Goal: Communication & Community: Answer question/provide support

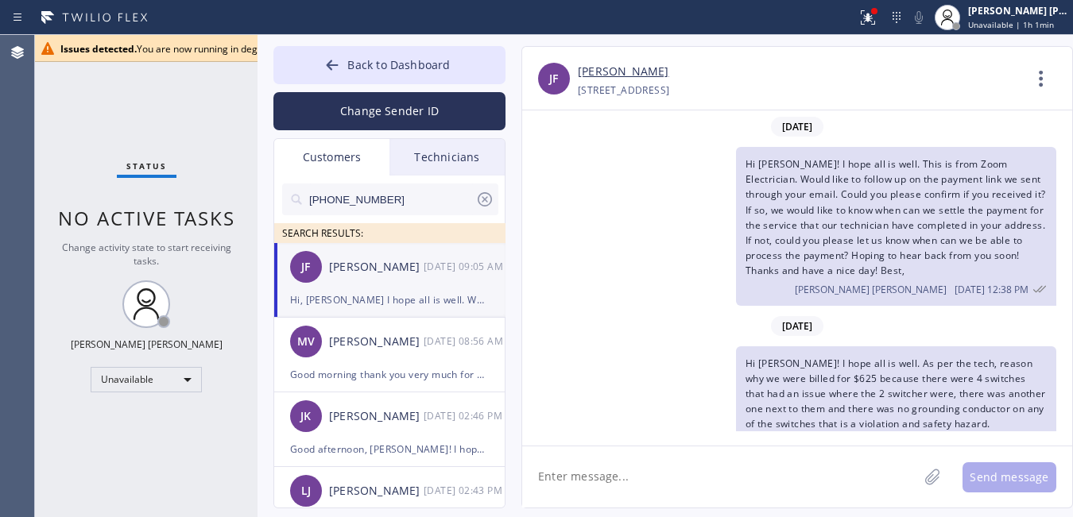
scroll to position [152, 0]
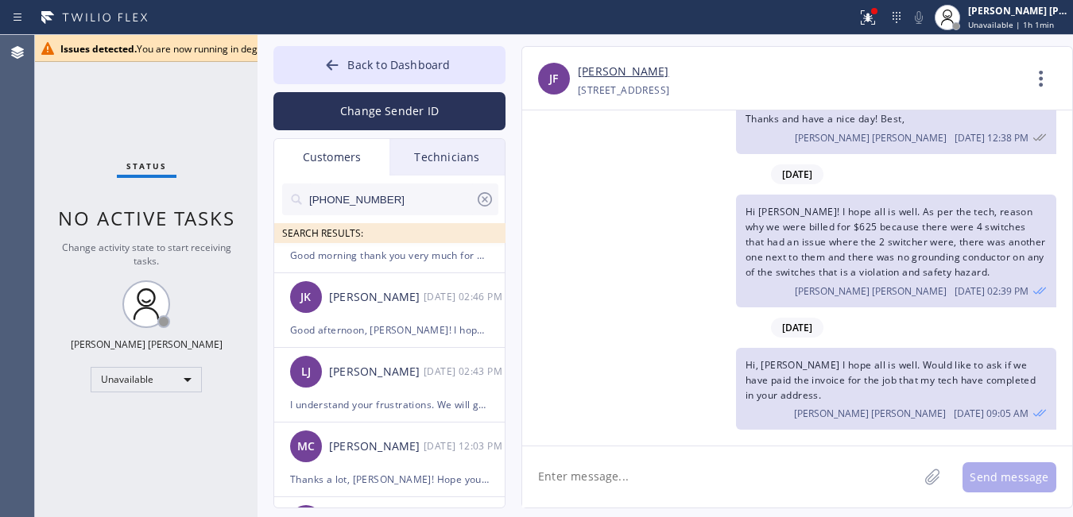
click at [489, 197] on icon at bounding box center [484, 199] width 19 height 19
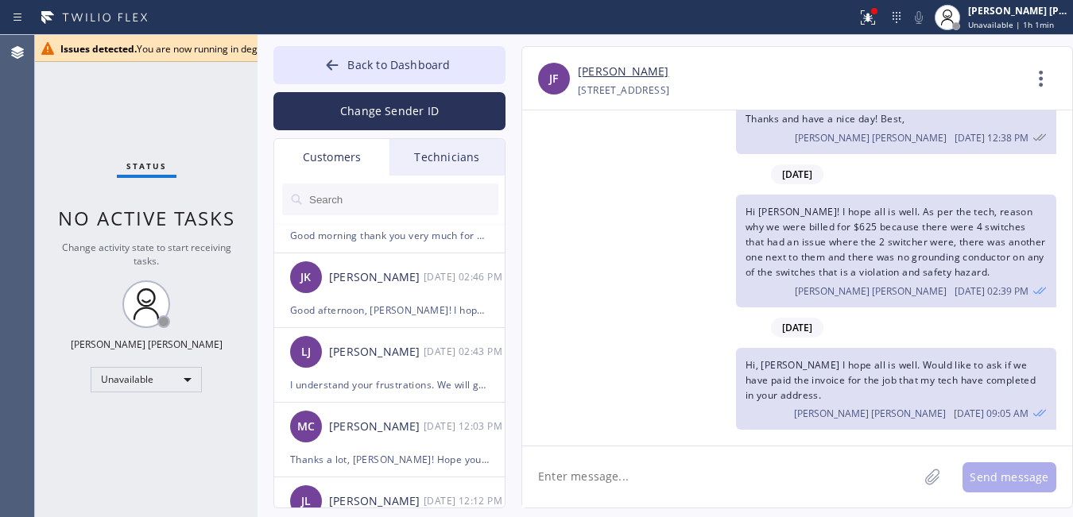
click at [122, 107] on div "Status No active tasks Change activity state to start receiving tasks. [PERSON_…" at bounding box center [146, 276] width 223 height 482
click at [340, 203] on input "text" at bounding box center [403, 200] width 191 height 32
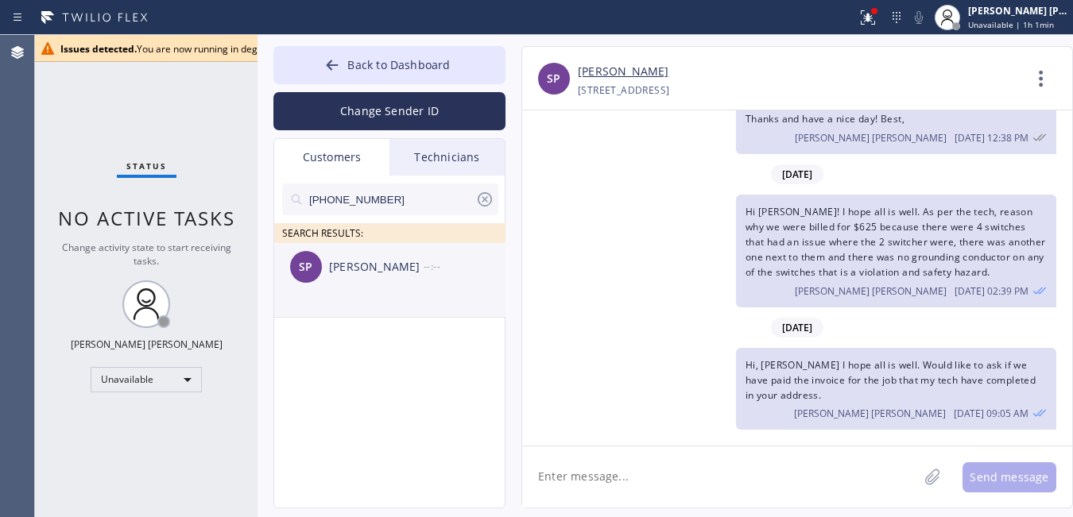
scroll to position [0, 0]
click at [364, 288] on div "SP [PERSON_NAME] --:--" at bounding box center [390, 267] width 232 height 48
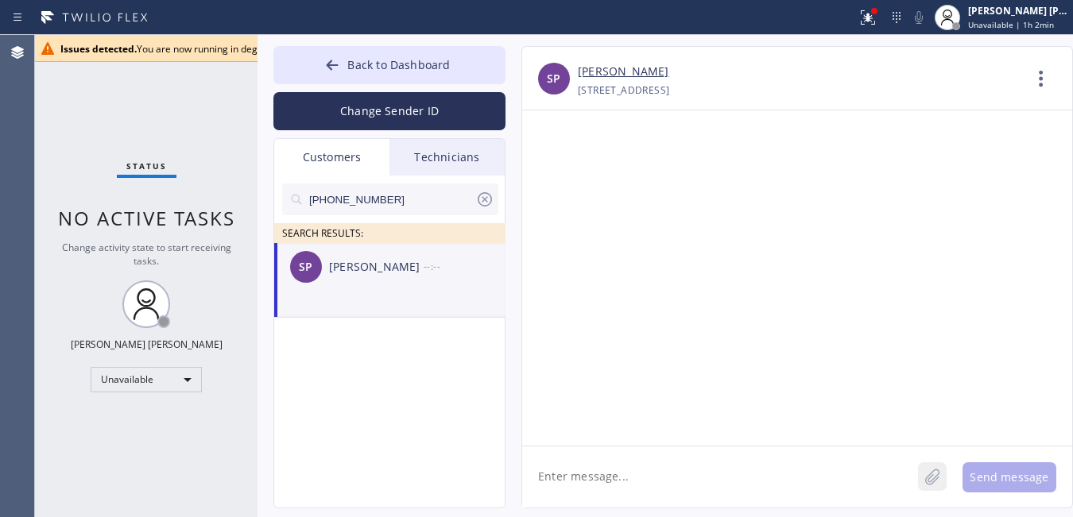
click at [932, 479] on icon at bounding box center [932, 477] width 16 height 20
click at [180, 439] on div "Status No active tasks Change activity state to start receiving tasks. [PERSON_…" at bounding box center [146, 276] width 223 height 482
click at [604, 457] on textarea at bounding box center [720, 477] width 396 height 61
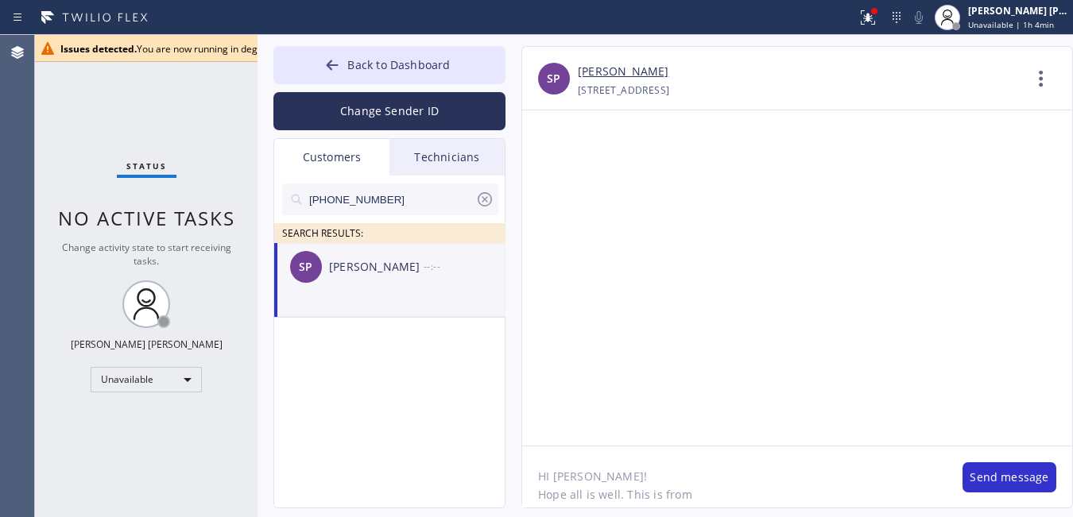
click at [136, 464] on div "Status No active tasks Change activity state to start receiving tasks. [PERSON_…" at bounding box center [146, 276] width 223 height 482
click at [822, 510] on div "Back to Dashboard Change Sender ID Customers Technicians [PHONE_NUMBER] SEARCH …" at bounding box center [666, 276] width 816 height 482
click at [812, 502] on textarea "HI [PERSON_NAME]! Hope all is well. This is from" at bounding box center [734, 477] width 424 height 61
paste textarea "Electrical Land [GEOGRAPHIC_DATA]"
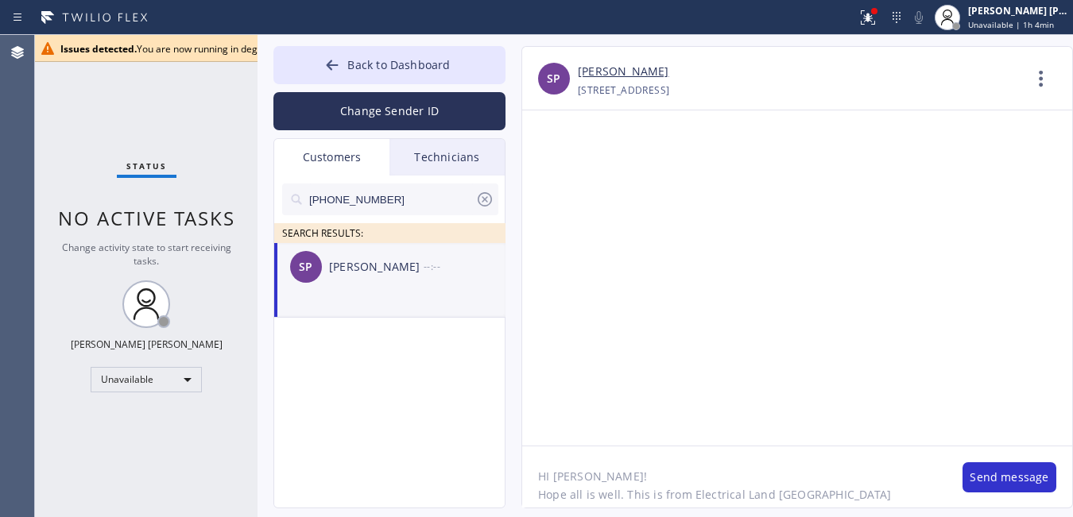
click at [845, 473] on textarea "HI [PERSON_NAME]! Hope all is well. This is from Electrical Land [GEOGRAPHIC_DA…" at bounding box center [734, 477] width 424 height 61
click at [843, 481] on textarea "HI [PERSON_NAME]! Hope all is well. This is from Electrical Land [GEOGRAPHIC_DA…" at bounding box center [734, 477] width 424 height 61
click at [851, 487] on textarea "HI [PERSON_NAME]! Hope all is well. This is from Electrical Land [GEOGRAPHIC_DA…" at bounding box center [734, 477] width 424 height 61
click at [861, 505] on textarea "HI [PERSON_NAME]! Hope all is well. This is from Electrical Land [GEOGRAPHIC_DA…" at bounding box center [734, 477] width 424 height 61
click at [897, 505] on textarea "HI [PERSON_NAME]! Hope all is well. This is from Electrical Land [GEOGRAPHIC_DA…" at bounding box center [734, 477] width 424 height 61
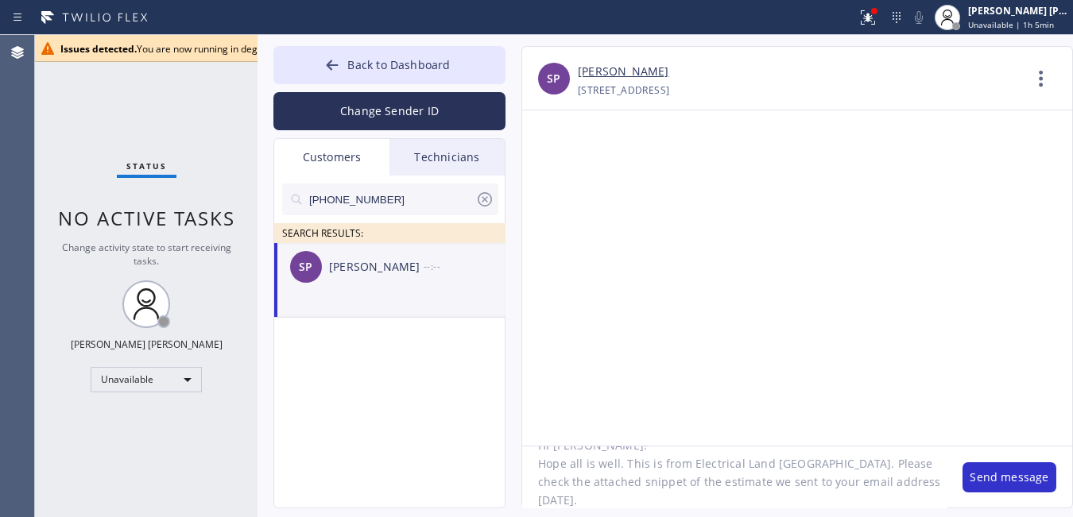
scroll to position [49, 0]
click at [858, 484] on textarea "HI [PERSON_NAME]! Hope all is well. This is from Electrical Land [GEOGRAPHIC_DA…" at bounding box center [734, 477] width 424 height 61
type textarea "HI [PERSON_NAME]! Hope all is well. This is from Electrical Land [GEOGRAPHIC_DA…"
click at [1014, 479] on button "Send message" at bounding box center [1010, 478] width 94 height 30
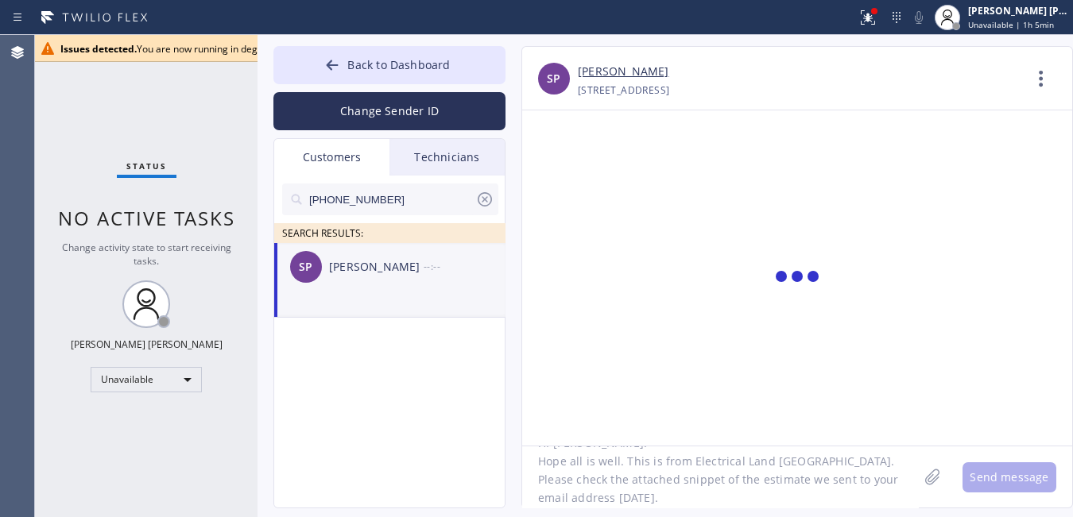
scroll to position [0, 0]
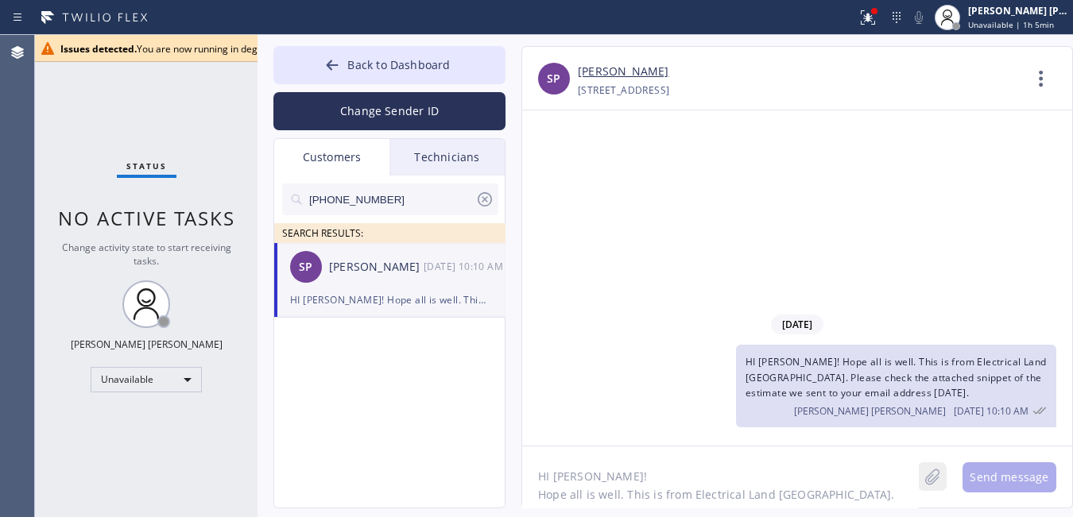
click at [932, 487] on icon at bounding box center [932, 477] width 16 height 20
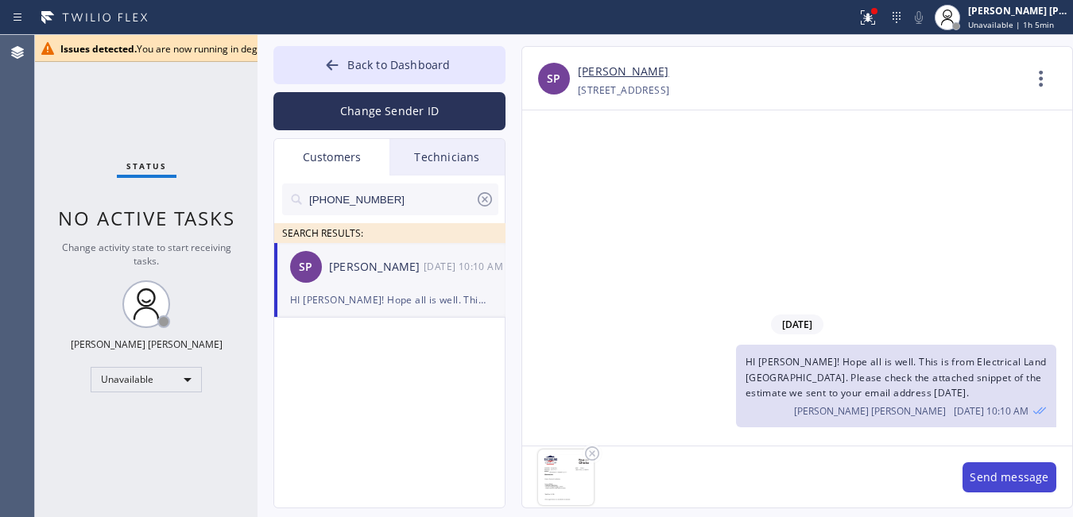
click at [1019, 471] on button "Send message" at bounding box center [1010, 478] width 94 height 30
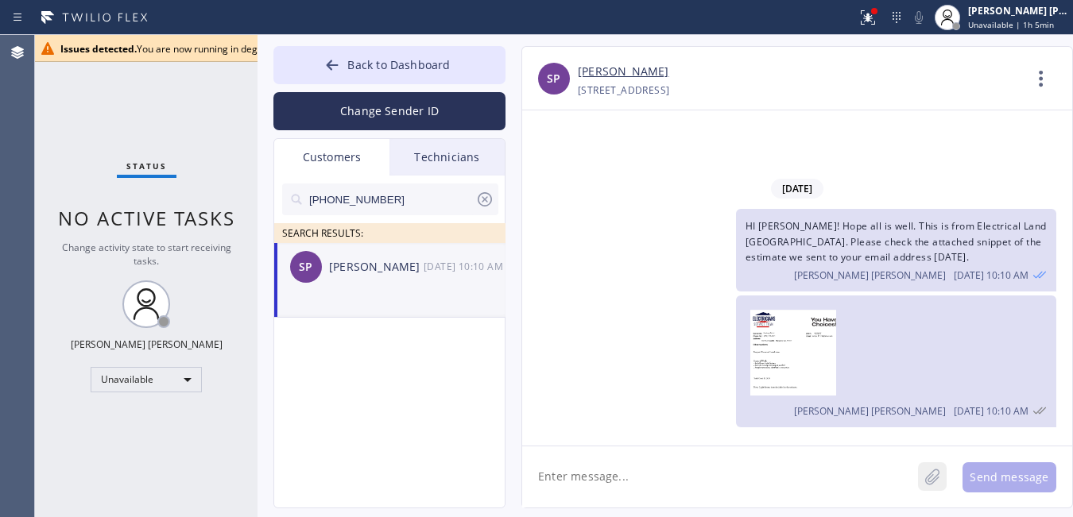
click at [934, 479] on icon at bounding box center [932, 477] width 16 height 20
click at [136, 383] on div "Unavailable" at bounding box center [146, 379] width 111 height 25
click at [150, 417] on li "Available" at bounding box center [145, 421] width 108 height 19
click at [335, 67] on icon at bounding box center [332, 65] width 16 height 16
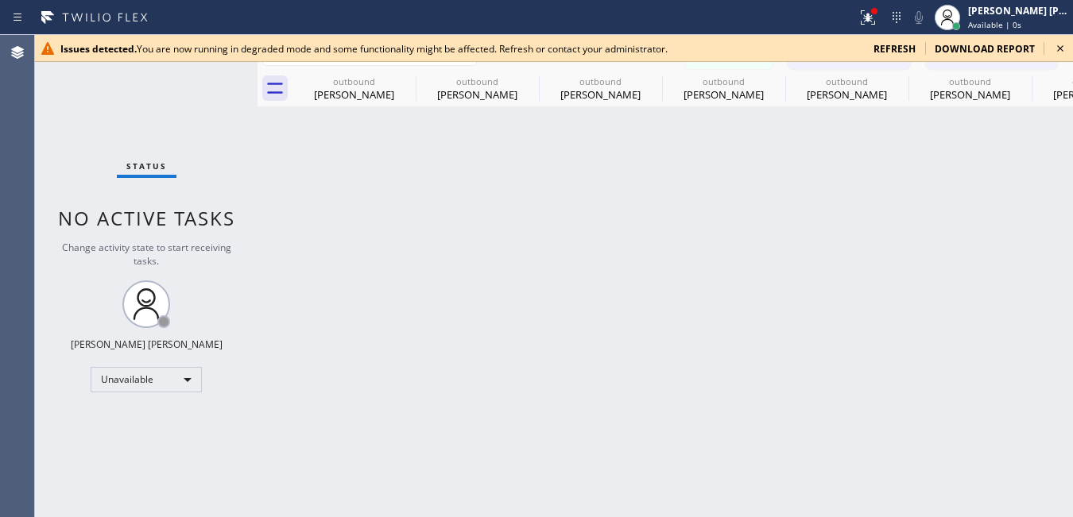
drag, startPoint x: 199, startPoint y: 95, endPoint x: 212, endPoint y: 96, distance: 13.6
click at [202, 95] on div "Status No active tasks Change activity state to start receiving tasks. [PERSON_…" at bounding box center [146, 276] width 223 height 482
click at [1056, 49] on icon at bounding box center [1060, 48] width 19 height 19
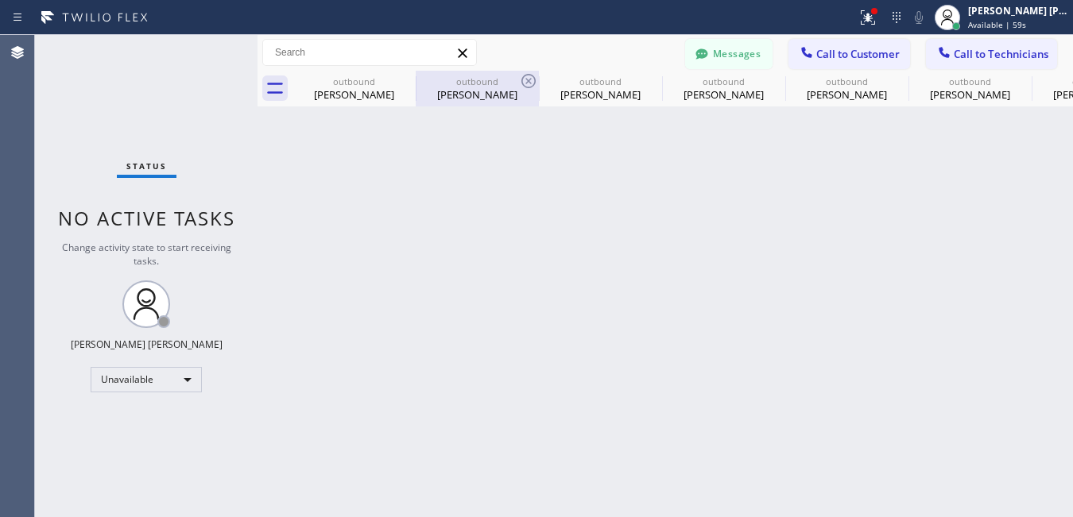
drag, startPoint x: 140, startPoint y: 71, endPoint x: 517, endPoint y: 83, distance: 377.0
click at [140, 71] on div "Status No active tasks Change activity state to start receiving tasks. [PERSON_…" at bounding box center [146, 276] width 223 height 482
click at [859, 53] on span "Call to Customer" at bounding box center [857, 54] width 83 height 14
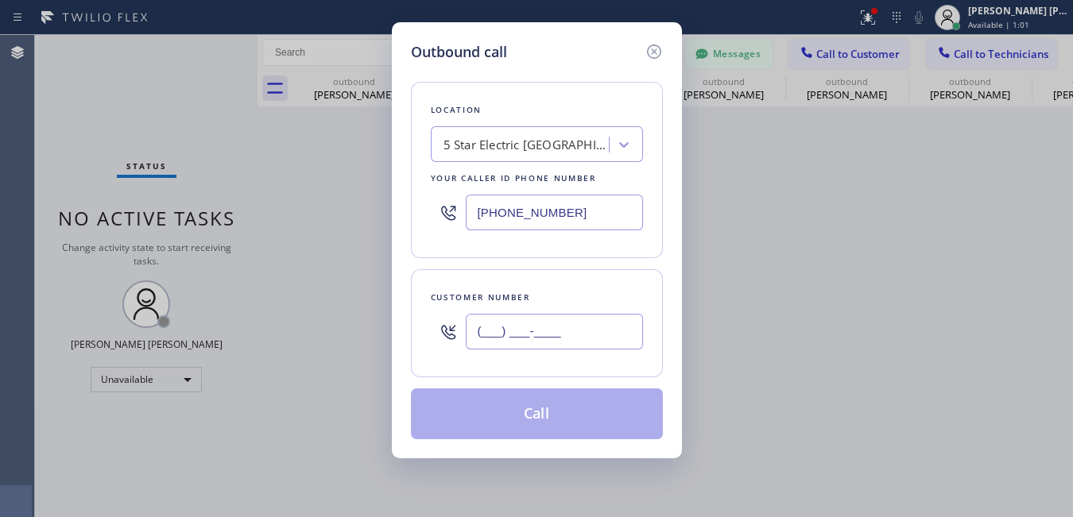
click at [493, 328] on input "(___) ___-____" at bounding box center [554, 332] width 177 height 36
paste input "650) 507-6273"
type input "[PHONE_NUMBER]"
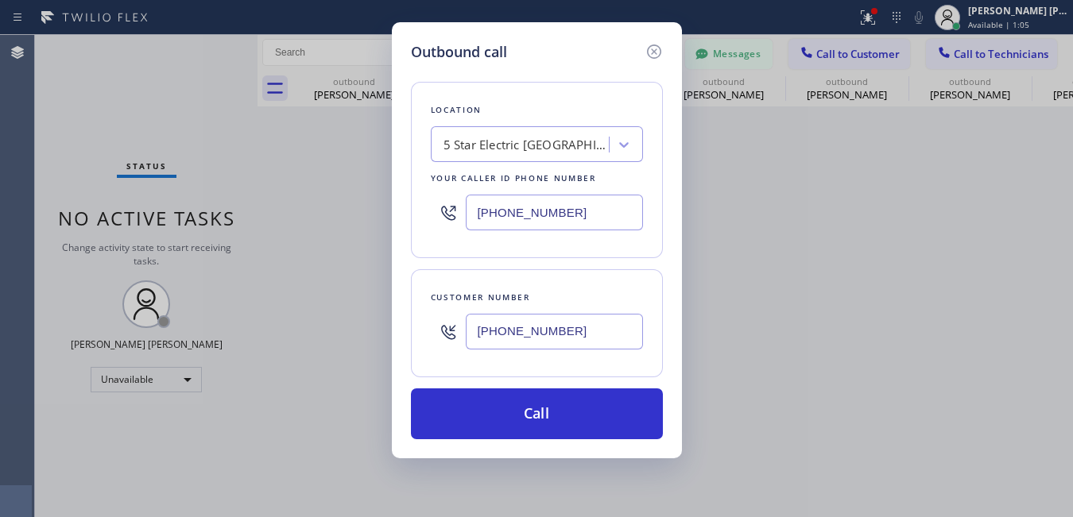
click at [137, 99] on div "Outbound call Location 5 Star Electric [GEOGRAPHIC_DATA][PERSON_NAME] Your call…" at bounding box center [536, 258] width 1073 height 517
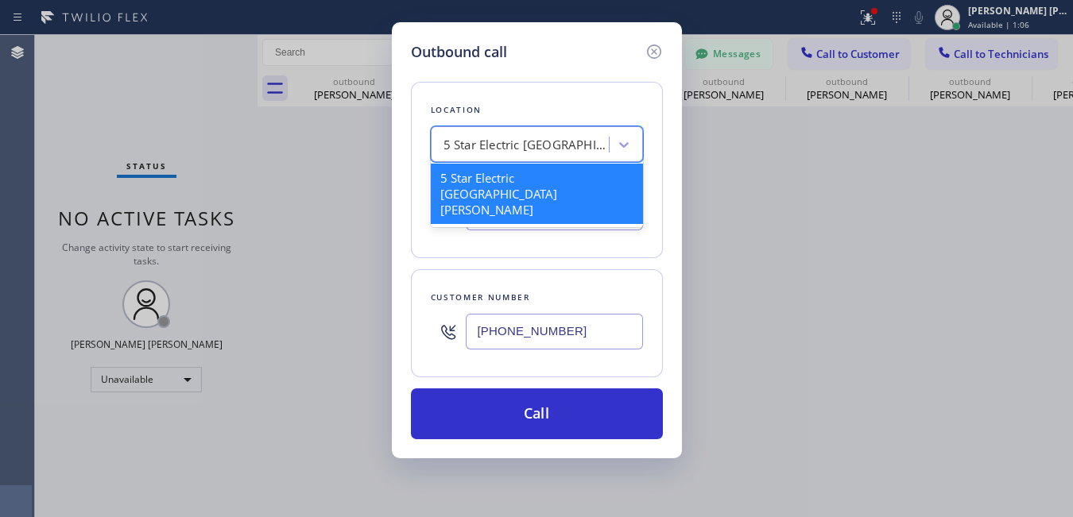
click at [502, 149] on div "5 Star Electric [GEOGRAPHIC_DATA][PERSON_NAME]" at bounding box center [527, 145] width 167 height 18
paste input "Electrical Land [GEOGRAPHIC_DATA]"
type input "Electrical Land [GEOGRAPHIC_DATA]"
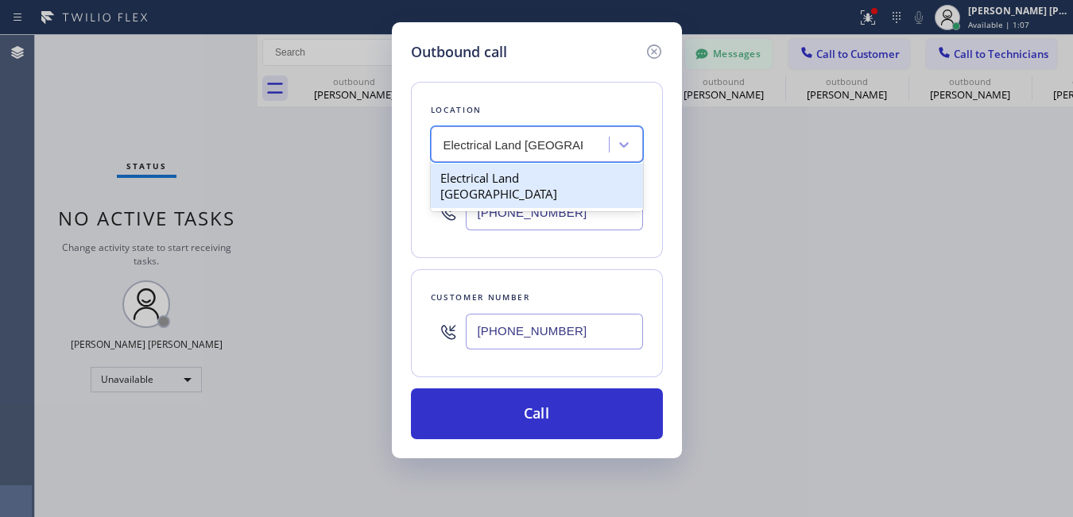
click at [498, 186] on div "Electrical Land [GEOGRAPHIC_DATA]" at bounding box center [537, 186] width 212 height 45
type input "[PHONE_NUMBER]"
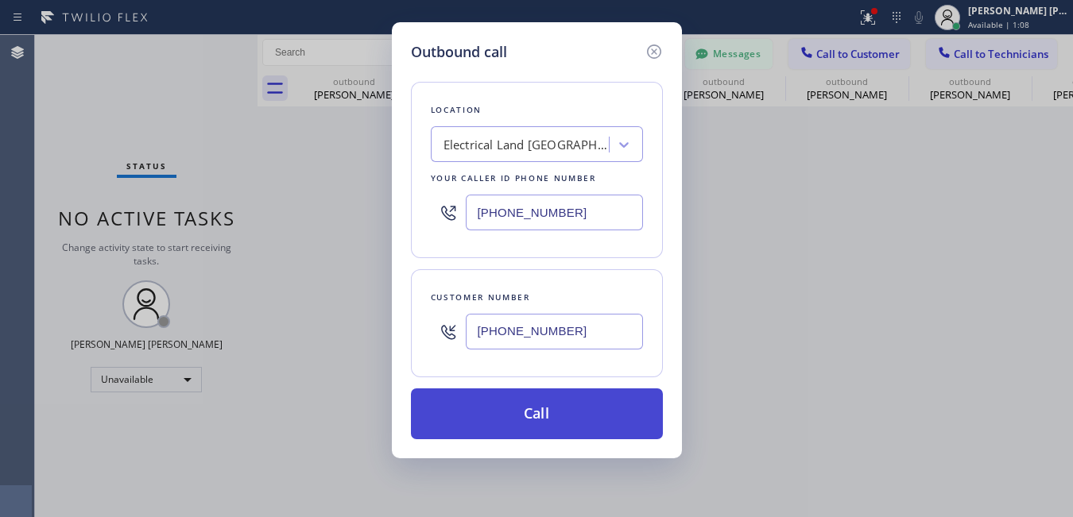
click at [533, 397] on button "Call" at bounding box center [537, 414] width 252 height 51
click at [587, 420] on button "Call" at bounding box center [537, 414] width 252 height 51
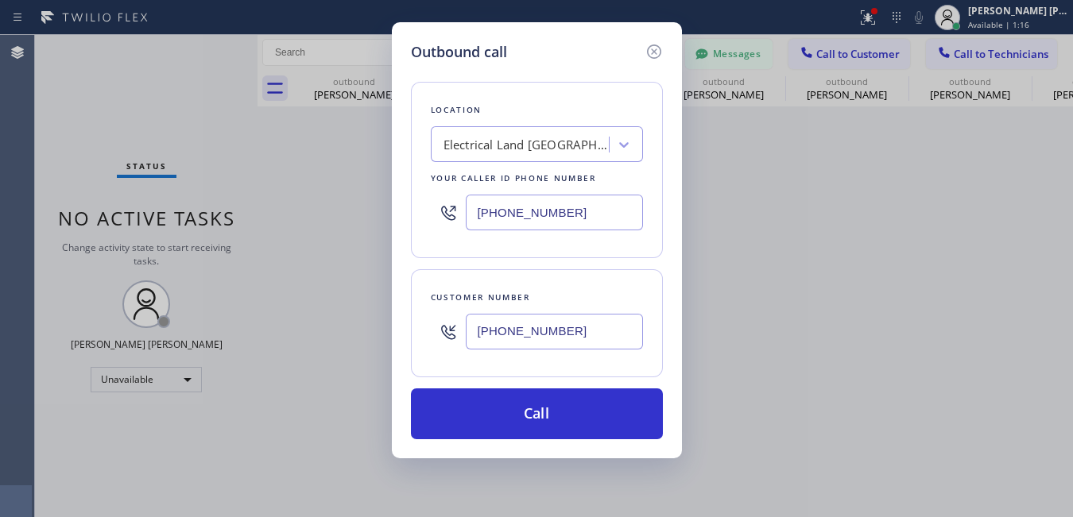
click at [368, 215] on div "Outbound call Location Electrical Land [GEOGRAPHIC_DATA] Your caller id phone n…" at bounding box center [536, 258] width 1073 height 517
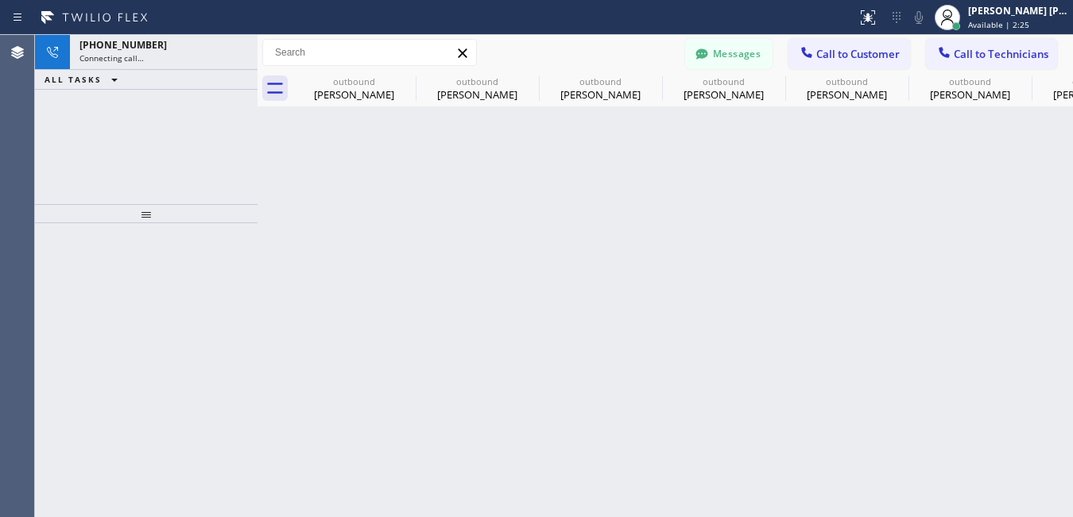
click at [177, 138] on div "+16505076273 Connecting call… ALL TASKS ALL TASKS ACTIVE TASKS TASKS IN WRAP UP" at bounding box center [146, 119] width 223 height 169
click at [118, 83] on icon at bounding box center [114, 79] width 19 height 19
click at [117, 83] on icon at bounding box center [114, 79] width 19 height 19
click at [230, 157] on div "+16505076273 Connecting call… ALL TASKS ALL TASKS ACTIVE TASKS TASKS IN WRAP UP" at bounding box center [146, 119] width 223 height 169
click at [161, 219] on div at bounding box center [146, 213] width 223 height 19
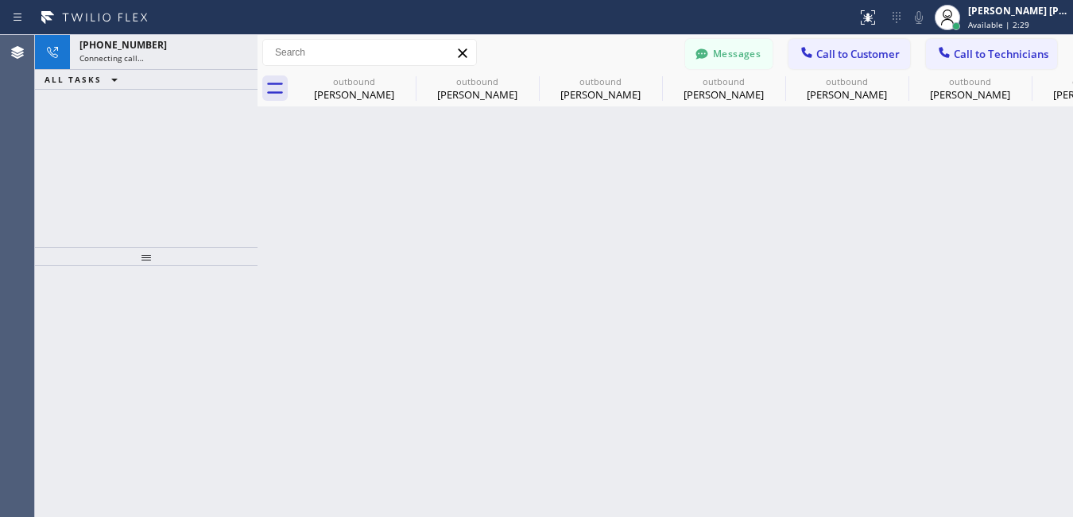
drag, startPoint x: 131, startPoint y: 217, endPoint x: 136, endPoint y: 260, distance: 43.2
click at [136, 260] on div at bounding box center [146, 256] width 223 height 19
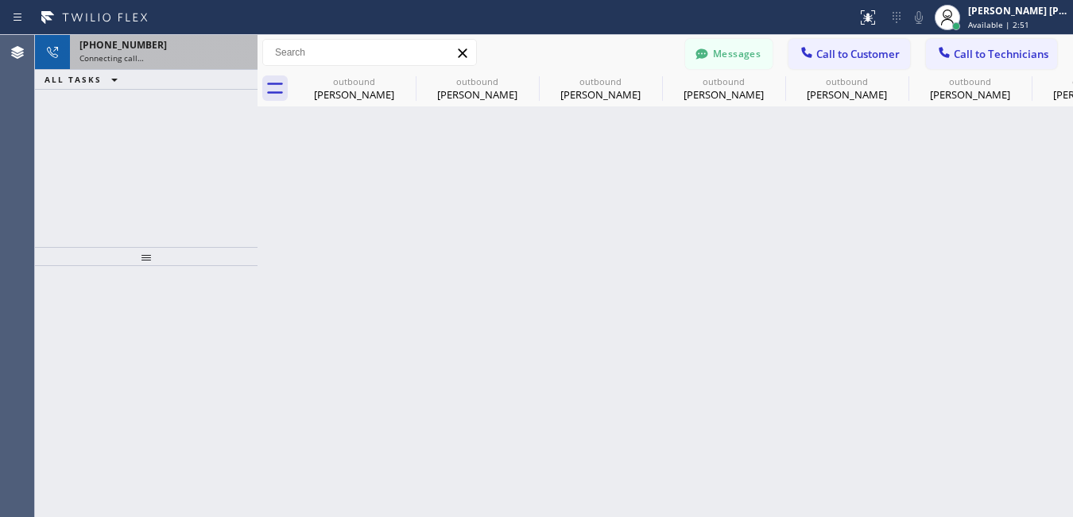
click at [188, 68] on div "+16505076273 Connecting call…" at bounding box center [160, 52] width 181 height 35
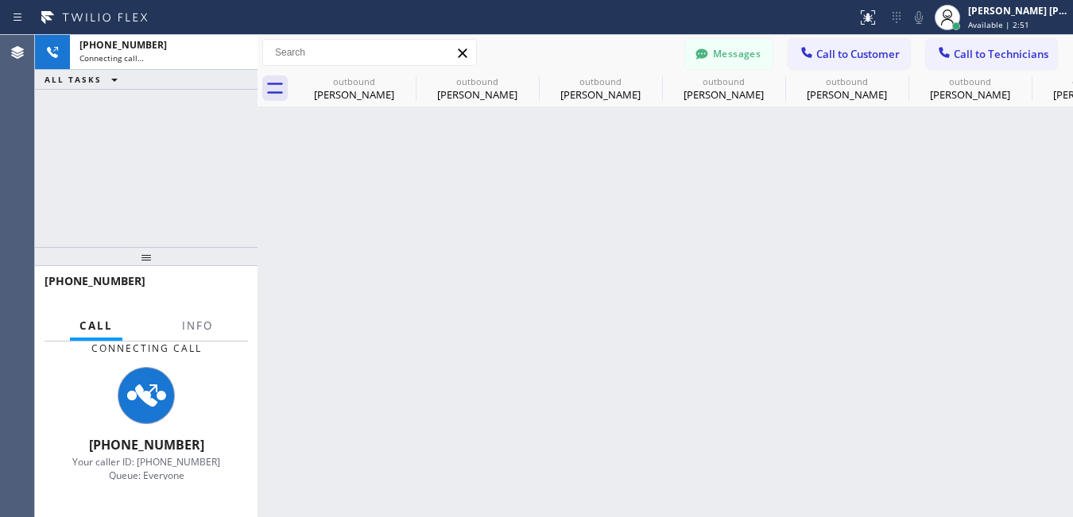
click at [134, 188] on div "+16505076273 Connecting call… ALL TASKS ALL TASKS ACTIVE TASKS TASKS IN WRAP UP" at bounding box center [146, 141] width 223 height 212
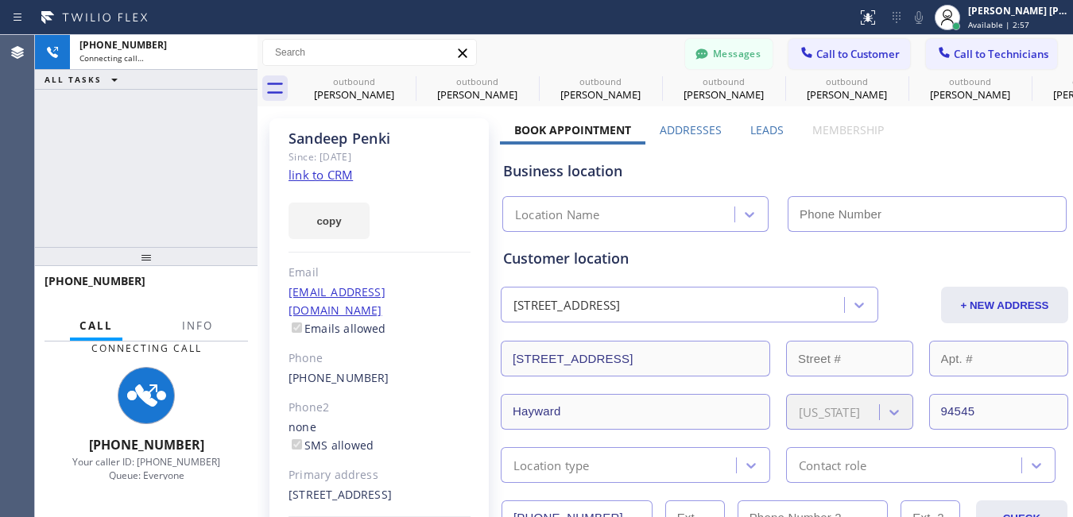
type input "[PHONE_NUMBER]"
click at [190, 164] on div "+16505076273 Connecting call… ALL TASKS ALL TASKS ACTIVE TASKS TASKS IN WRAP UP" at bounding box center [146, 141] width 223 height 212
click at [135, 396] on icon at bounding box center [146, 396] width 22 height 22
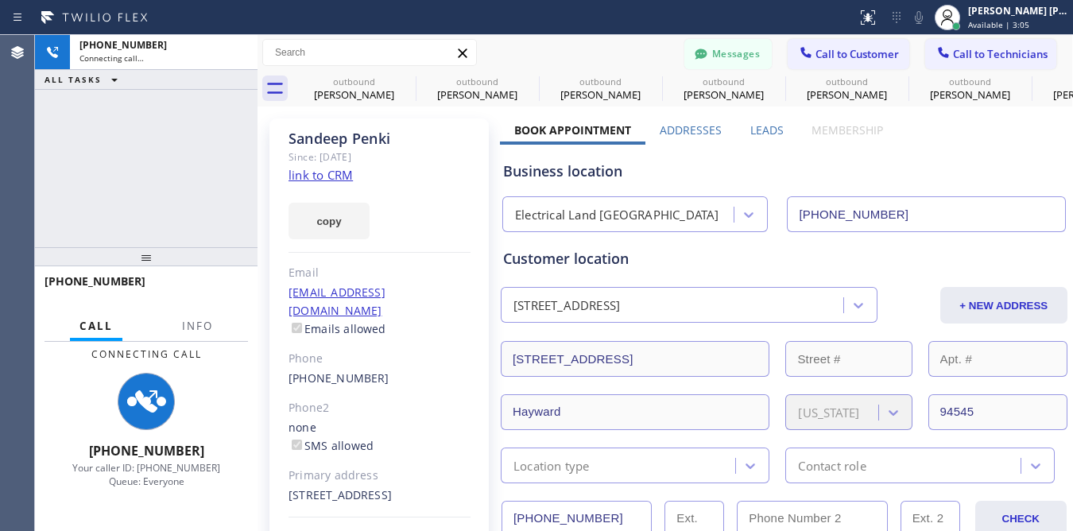
click at [816, 56] on span "Call to Customer" at bounding box center [857, 54] width 83 height 14
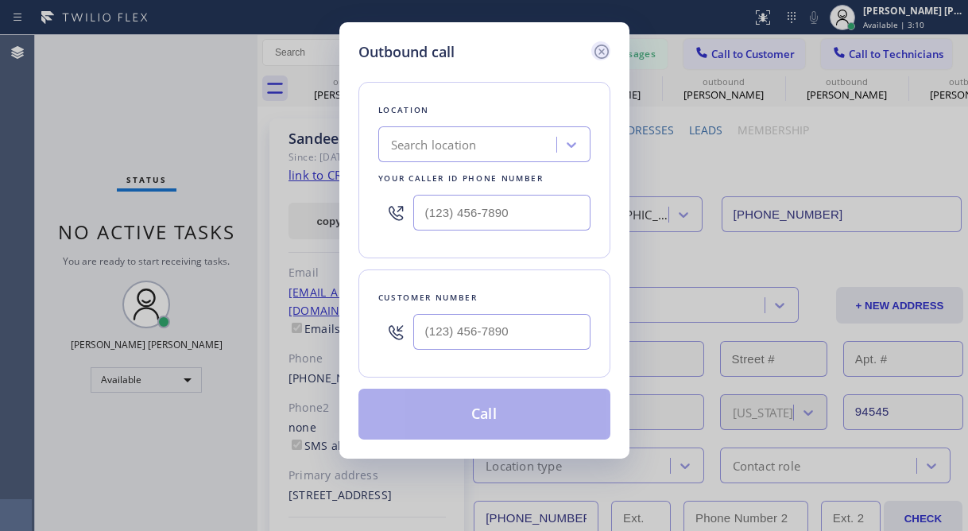
click at [602, 45] on icon at bounding box center [601, 51] width 19 height 19
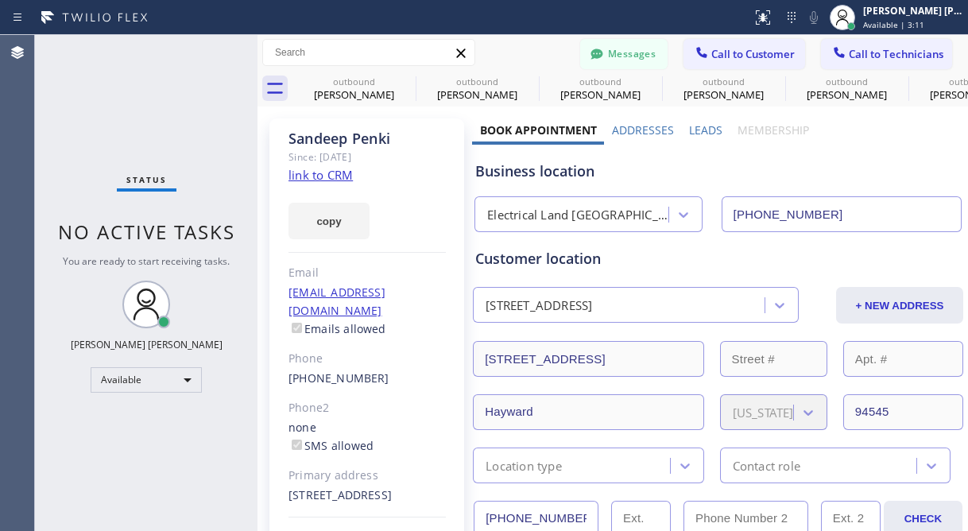
drag, startPoint x: 616, startPoint y: 59, endPoint x: 571, endPoint y: 68, distance: 46.3
click at [616, 59] on button "Messages" at bounding box center [623, 54] width 87 height 30
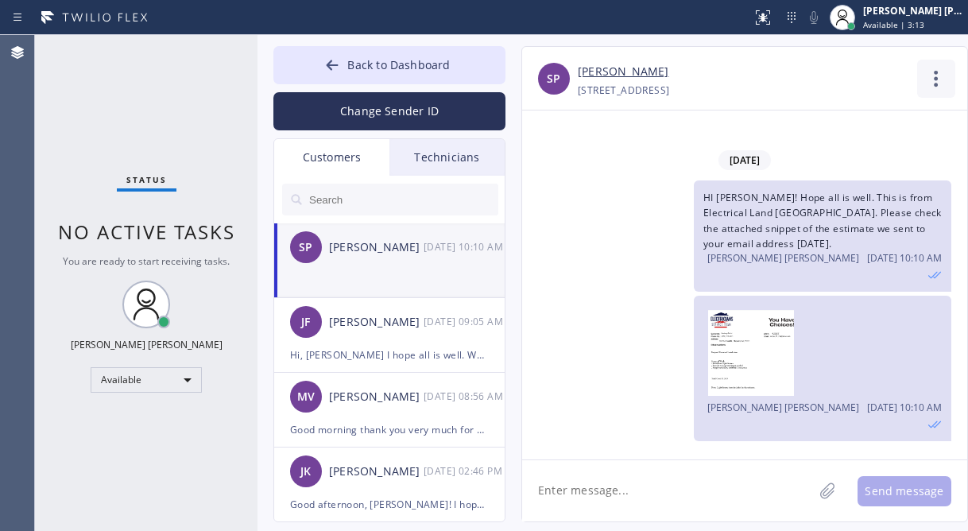
click at [936, 87] on icon at bounding box center [936, 79] width 4 height 16
click at [835, 155] on li "Call to Customer" at bounding box center [840, 162] width 231 height 41
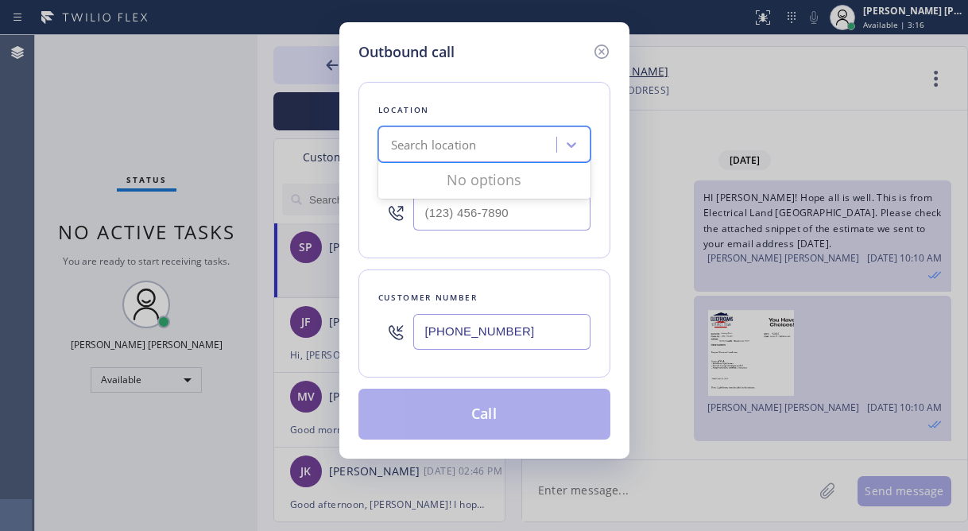
click at [503, 150] on div "Search location" at bounding box center [469, 145] width 173 height 28
drag, startPoint x: 158, startPoint y: 145, endPoint x: 221, endPoint y: 126, distance: 65.6
click at [158, 145] on div "Outbound call Location Search location Your caller id phone number Customer num…" at bounding box center [484, 265] width 968 height 531
click at [417, 149] on div "Search location" at bounding box center [434, 145] width 86 height 18
paste input "Electrical Land [GEOGRAPHIC_DATA]"
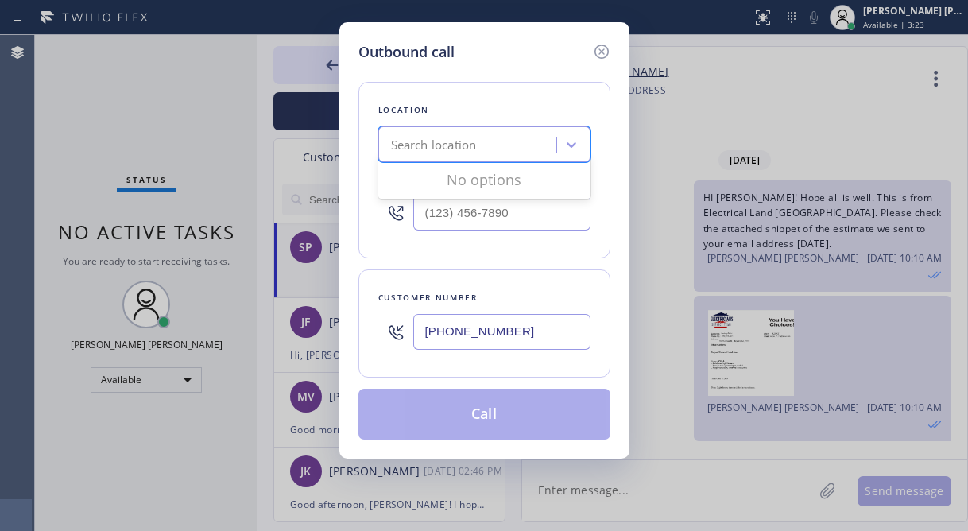
type input "Electrical Land [GEOGRAPHIC_DATA]"
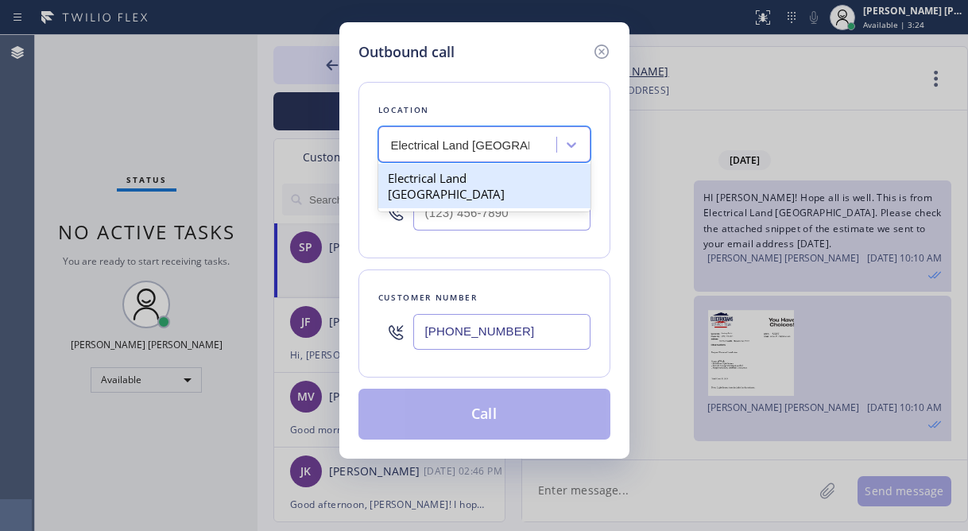
click at [451, 176] on div "Electrical Land [GEOGRAPHIC_DATA]" at bounding box center [484, 186] width 212 height 45
type input "[PHONE_NUMBER]"
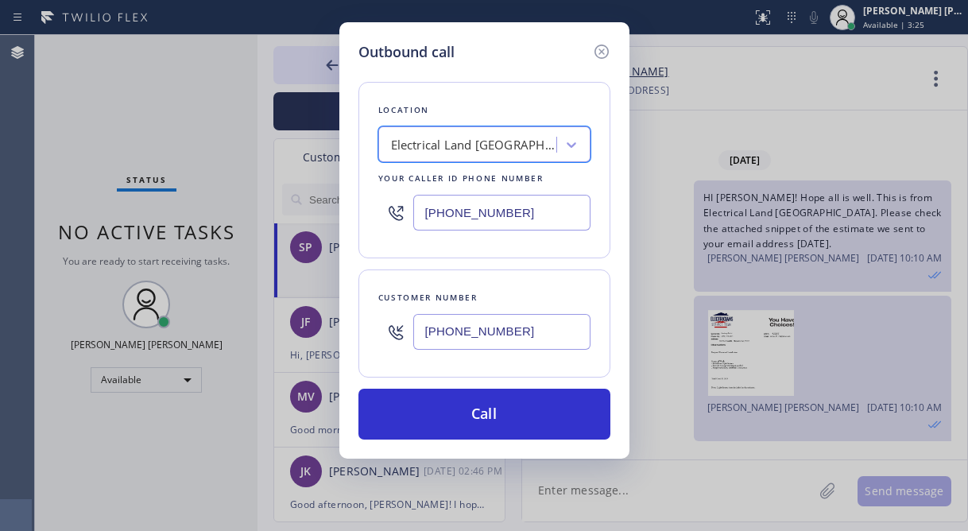
click at [541, 441] on div "Outbound call Location option Electrical Land Union City, selected. 1 result av…" at bounding box center [484, 240] width 290 height 436
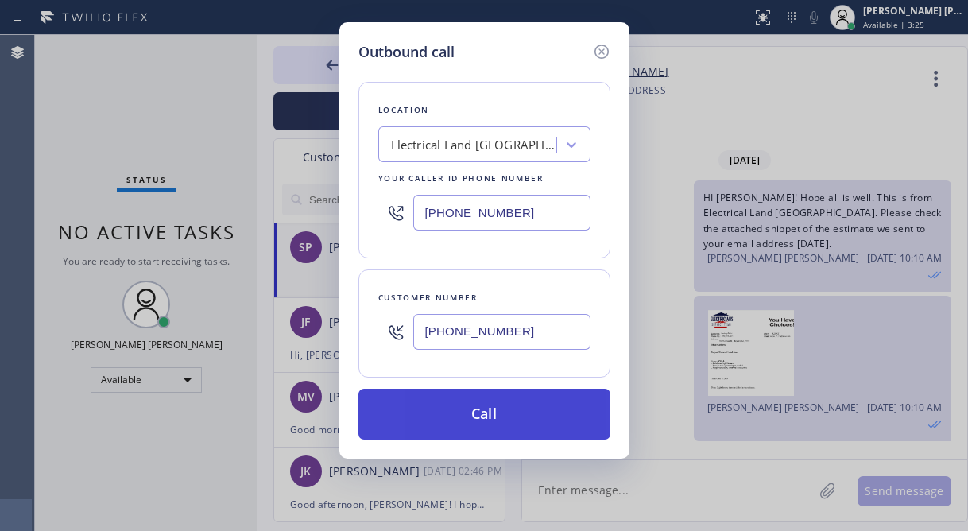
click at [536, 427] on button "Call" at bounding box center [484, 414] width 252 height 51
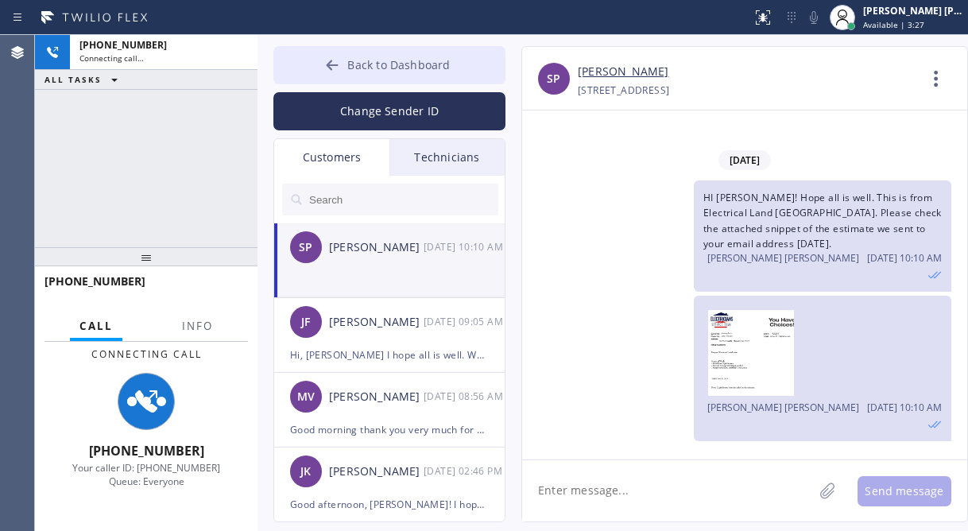
click at [360, 68] on span "Back to Dashboard" at bounding box center [398, 64] width 103 height 15
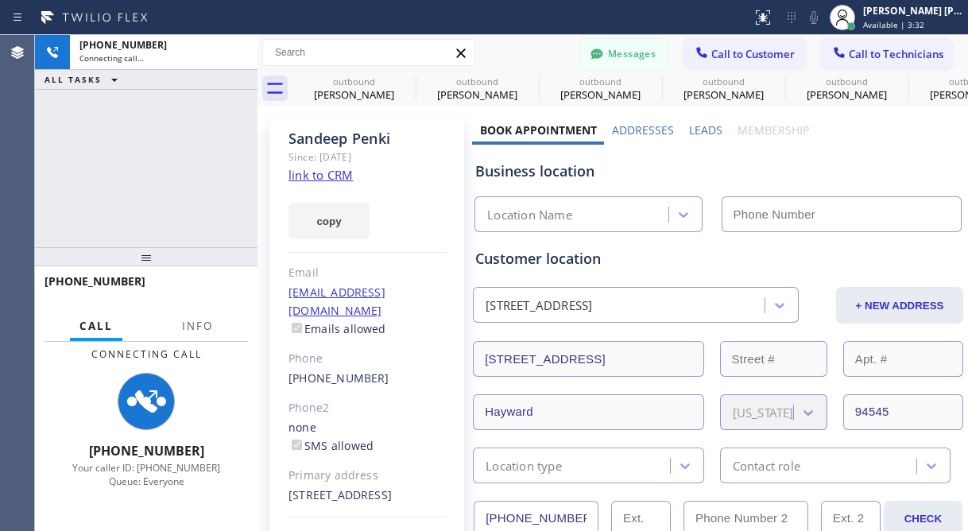
type input "[PHONE_NUMBER]"
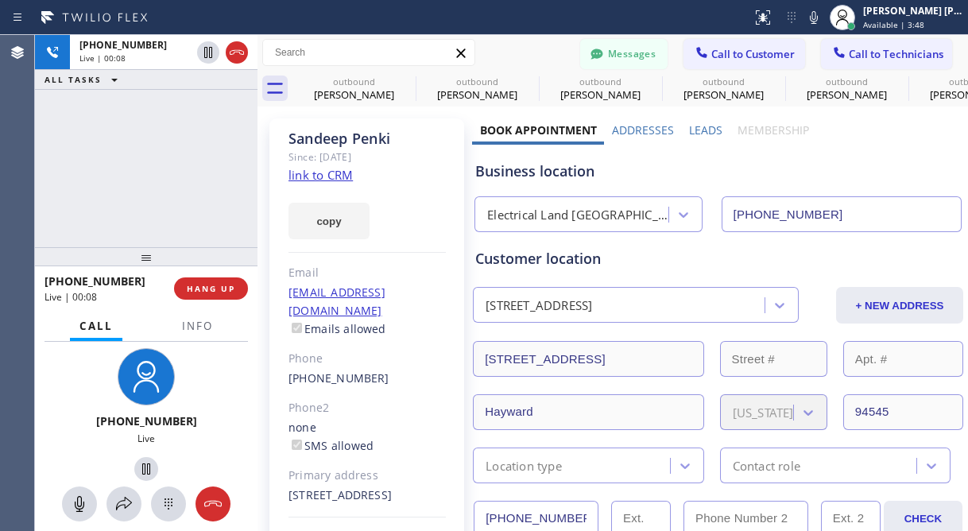
click at [172, 143] on div "+16505076273 Live | 00:08 ALL TASKS ALL TASKS ACTIVE TASKS TASKS IN WRAP UP" at bounding box center [146, 141] width 223 height 212
click at [155, 188] on div "+16505076273 Live | 00:21 ALL TASKS ALL TASKS ACTIVE TASKS TASKS IN WRAP UP" at bounding box center [146, 141] width 223 height 212
click at [126, 205] on div "+16505076273 Live | 01:08 ALL TASKS ALL TASKS ACTIVE TASKS TASKS IN WRAP UP" at bounding box center [146, 141] width 223 height 212
click at [142, 463] on icon at bounding box center [146, 468] width 8 height 11
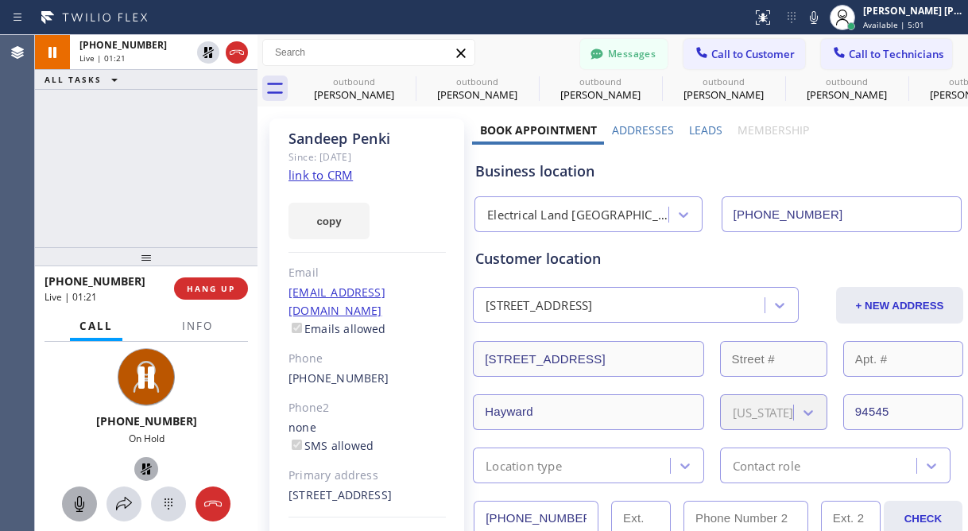
click at [79, 502] on icon at bounding box center [79, 503] width 19 height 19
click at [60, 395] on div "+16505076273 On Hold" at bounding box center [146, 417] width 223 height 150
drag, startPoint x: 149, startPoint y: 176, endPoint x: 142, endPoint y: 183, distance: 9.6
click at [146, 183] on div "+16505076273 Live | 04:18 ALL TASKS ALL TASKS ACTIVE TASKS TASKS IN WRAP UP" at bounding box center [146, 141] width 223 height 212
click at [109, 169] on div "+16505076273 Live | 04:24 ALL TASKS ALL TASKS ACTIVE TASKS TASKS IN WRAP UP" at bounding box center [146, 141] width 223 height 212
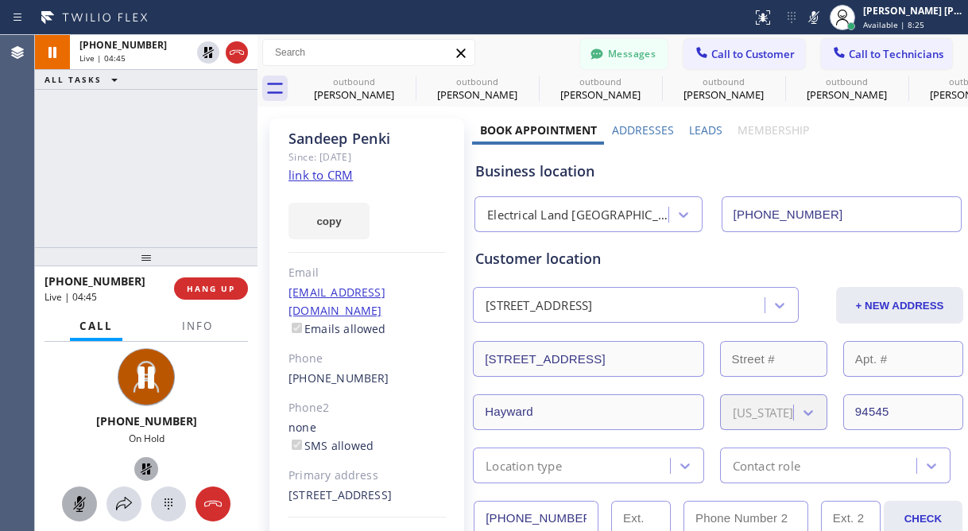
click at [121, 183] on div "+16505076273 Live | 04:45 ALL TASKS ALL TASKS ACTIVE TASKS TASKS IN WRAP UP" at bounding box center [146, 141] width 223 height 212
drag, startPoint x: 127, startPoint y: 463, endPoint x: 108, endPoint y: 409, distance: 57.3
click at [137, 463] on icon at bounding box center [146, 468] width 19 height 19
click at [65, 503] on div at bounding box center [79, 503] width 35 height 19
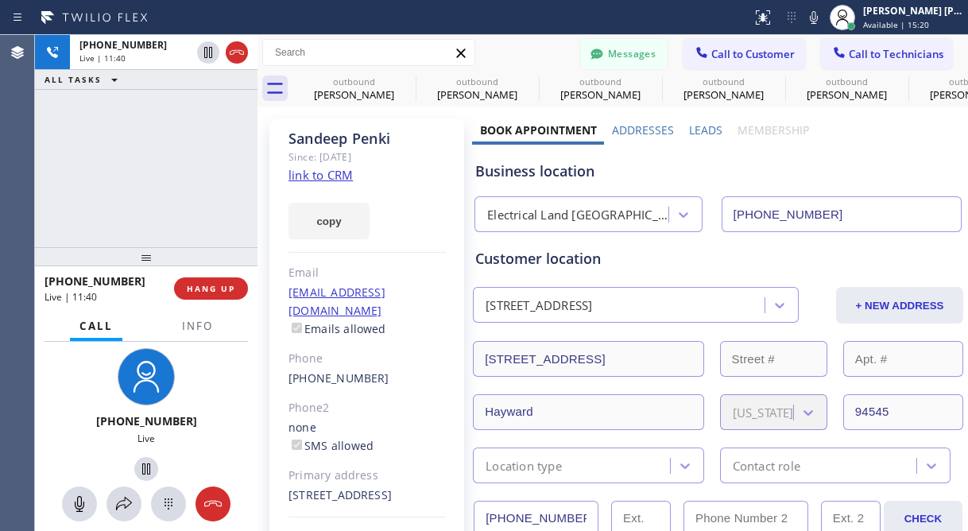
click at [130, 207] on div "+16505076273 Live | 11:40 ALL TASKS ALL TASKS ACTIVE TASKS TASKS IN WRAP UP" at bounding box center [146, 141] width 223 height 212
click at [134, 169] on div "+16505076273 Live | 11:50 ALL TASKS ALL TASKS ACTIVE TASKS TASKS IN WRAP UP" at bounding box center [146, 141] width 223 height 212
click at [182, 168] on div "+16505076273 Live | 13:14 ALL TASKS ALL TASKS ACTIVE TASKS TASKS IN WRAP UP" at bounding box center [146, 141] width 223 height 212
click at [211, 185] on div "+16505076273 Live | 18:15 ALL TASKS ALL TASKS ACTIVE TASKS TASKS IN WRAP UP" at bounding box center [146, 141] width 223 height 212
click at [165, 197] on div "+16505076273 Live | 18:30 ALL TASKS ALL TASKS ACTIVE TASKS TASKS IN WRAP UP" at bounding box center [146, 141] width 223 height 212
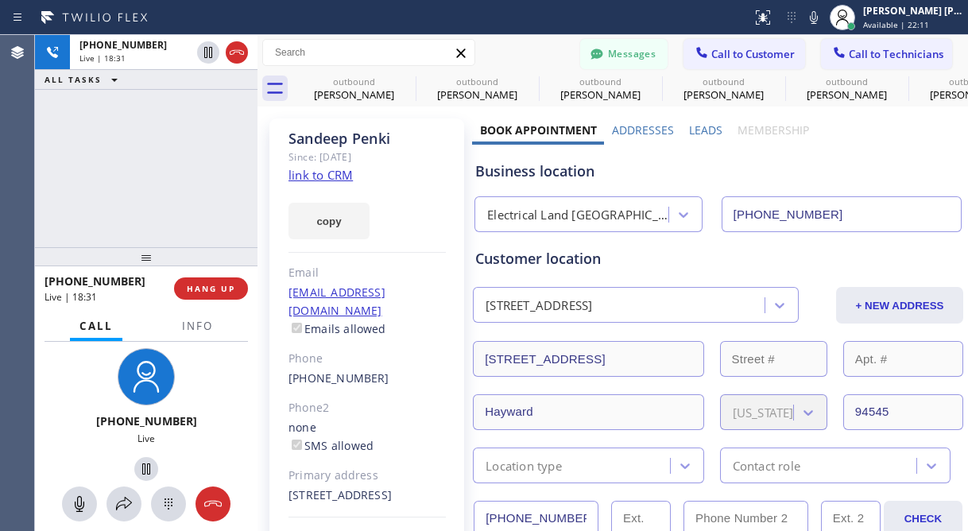
click at [185, 162] on div "+16505076273 Live | 18:31 ALL TASKS ALL TASKS ACTIVE TASKS TASKS IN WRAP UP" at bounding box center [146, 141] width 223 height 212
click at [182, 168] on div "+16505076273 Live | 18:32 ALL TASKS ALL TASKS ACTIVE TASKS TASKS IN WRAP UP" at bounding box center [146, 141] width 223 height 212
click at [173, 198] on div "+16505076273 Live | 18:34 ALL TASKS ALL TASKS ACTIVE TASKS TASKS IN WRAP UP" at bounding box center [146, 141] width 223 height 212
click at [209, 188] on div "+16505076273 Live | 18:36 ALL TASKS ALL TASKS ACTIVE TASKS TASKS IN WRAP UP" at bounding box center [146, 141] width 223 height 212
click at [173, 150] on div "+16505076273 Live | 18:36 ALL TASKS ALL TASKS ACTIVE TASKS TASKS IN WRAP UP" at bounding box center [146, 141] width 223 height 212
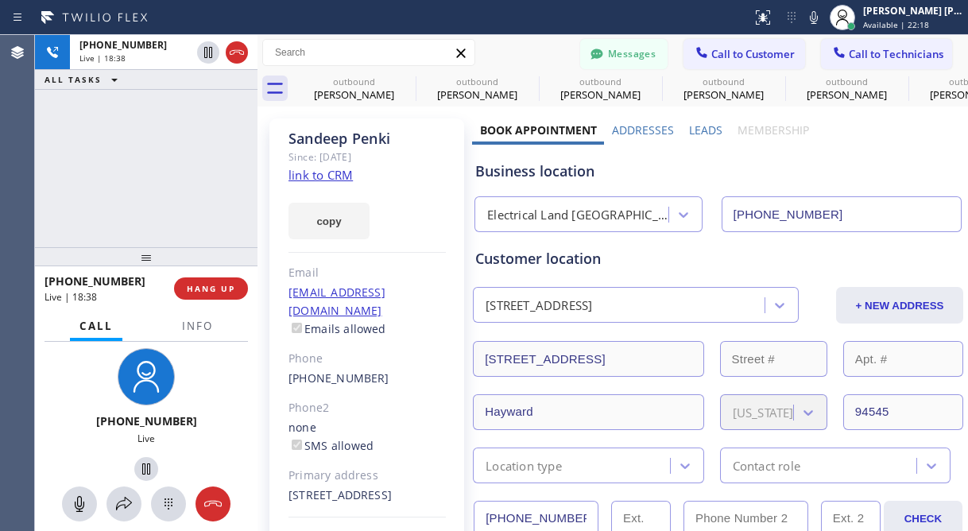
click at [159, 147] on div "+16505076273 Live | 18:38 ALL TASKS ALL TASKS ACTIVE TASKS TASKS IN WRAP UP" at bounding box center [146, 141] width 223 height 212
click at [192, 192] on div "+16505076273 Live | 18:40 ALL TASKS ALL TASKS ACTIVE TASKS TASKS IN WRAP UP" at bounding box center [146, 141] width 223 height 212
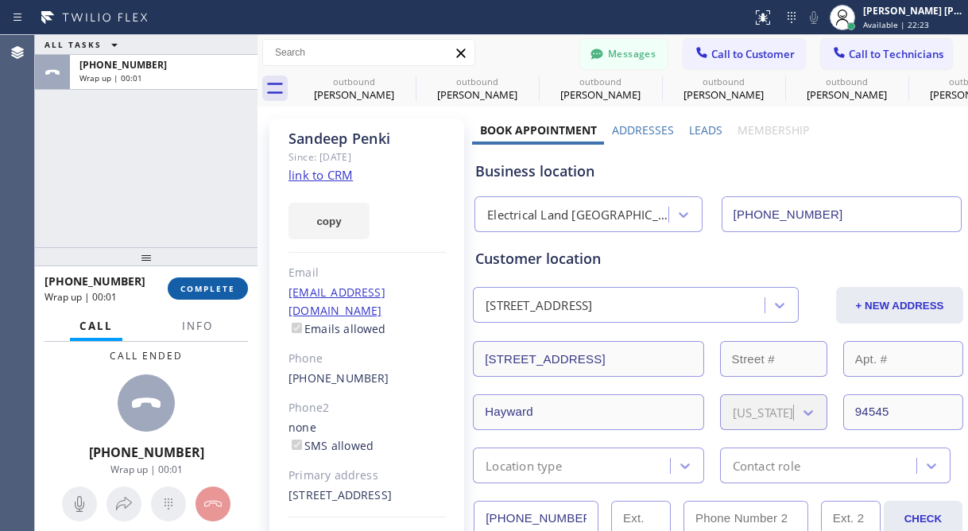
click at [219, 291] on span "COMPLETE" at bounding box center [207, 288] width 55 height 11
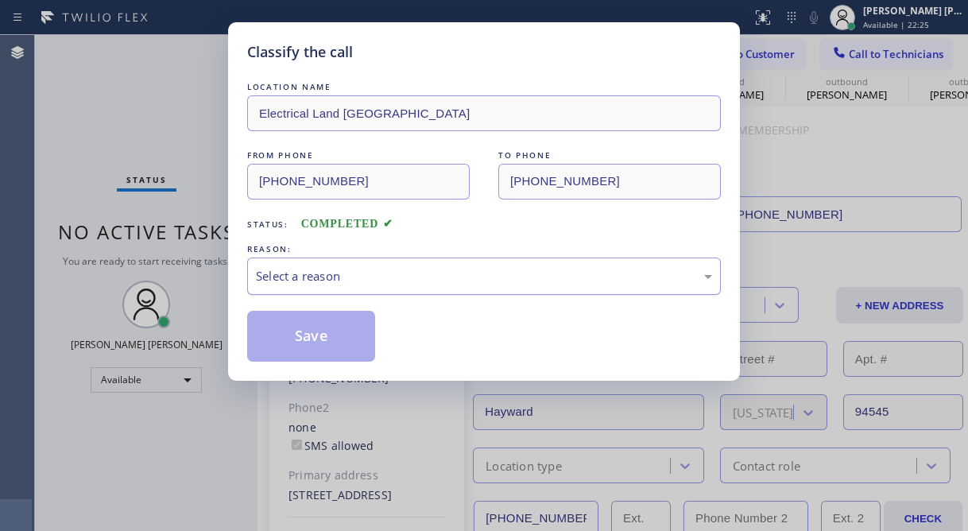
click at [368, 284] on div "Select a reason" at bounding box center [484, 276] width 456 height 18
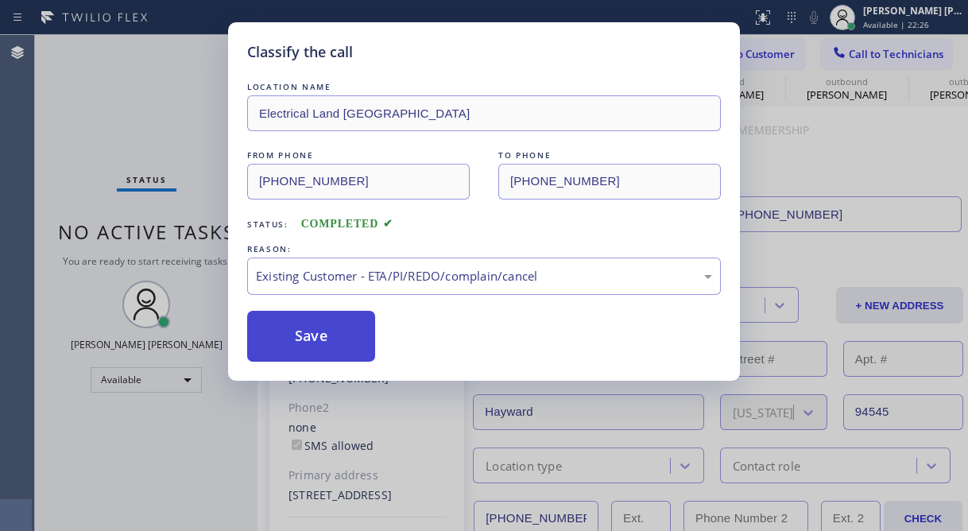
click at [293, 316] on button "Save" at bounding box center [311, 336] width 128 height 51
click at [294, 335] on button "Save" at bounding box center [311, 336] width 128 height 51
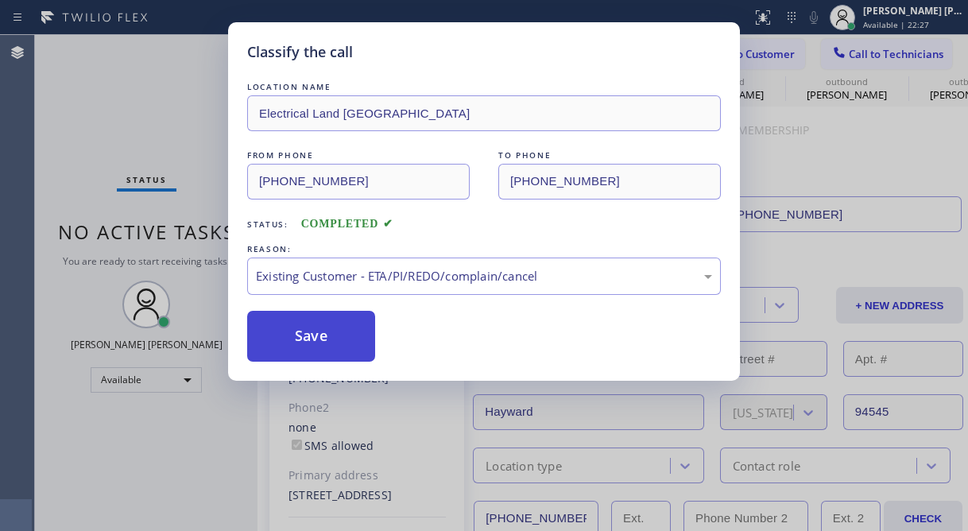
click at [294, 335] on button "Save" at bounding box center [311, 336] width 128 height 51
click at [294, 335] on div "Back to Dashboard Change Sender ID Customers Technicians SP Sandeep Penki 09/23…" at bounding box center [613, 283] width 711 height 496
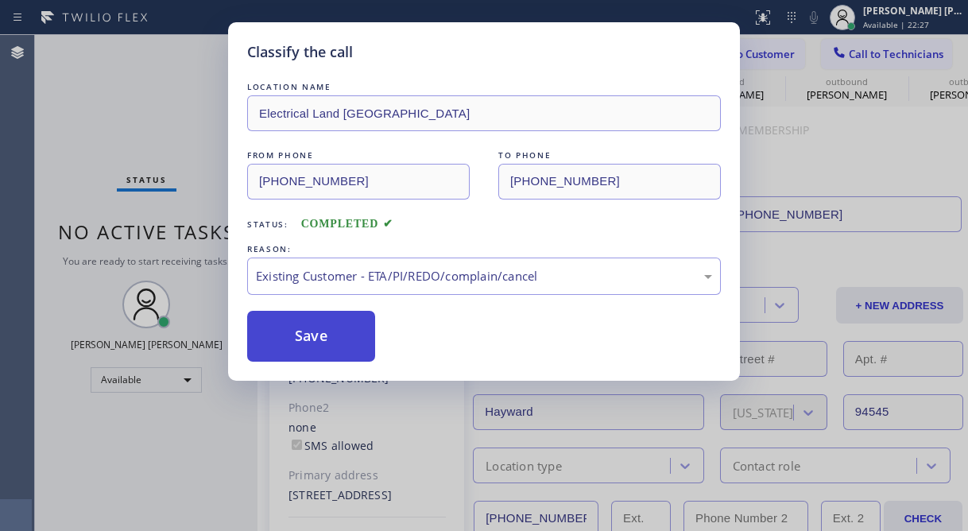
click at [294, 335] on div "Back to Dashboard Change Sender ID Customers Technicians SP Sandeep Penki 09/23…" at bounding box center [613, 283] width 711 height 496
drag, startPoint x: 294, startPoint y: 335, endPoint x: 293, endPoint y: 355, distance: 19.9
click at [293, 355] on div "Back to Dashboard Change Sender ID Customers Technicians SP Sandeep Penki 09/23…" at bounding box center [613, 283] width 711 height 496
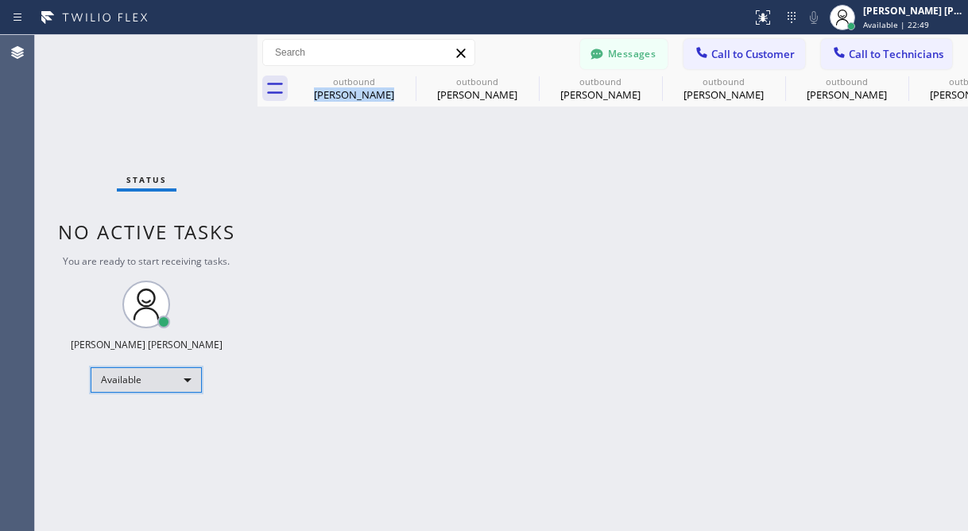
click at [169, 371] on div "Available" at bounding box center [146, 379] width 111 height 25
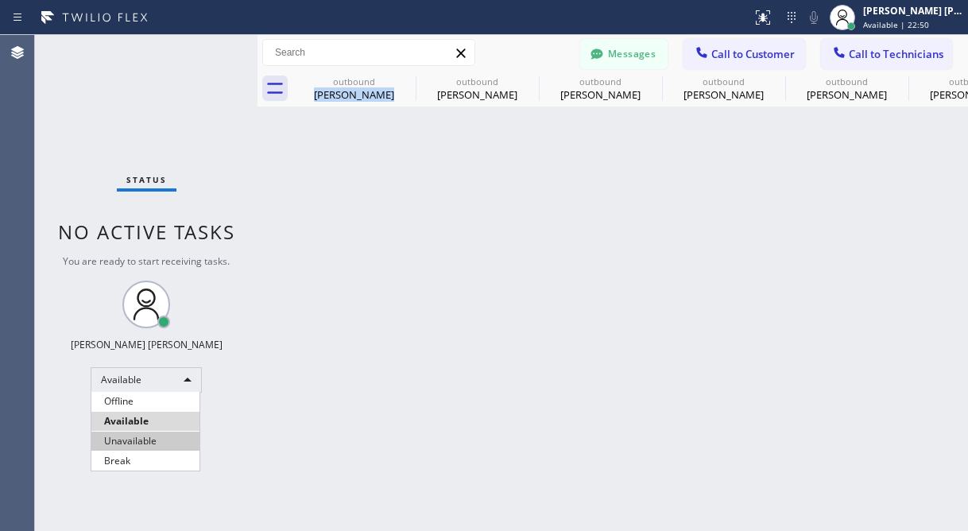
click at [154, 443] on li "Unavailable" at bounding box center [145, 441] width 108 height 19
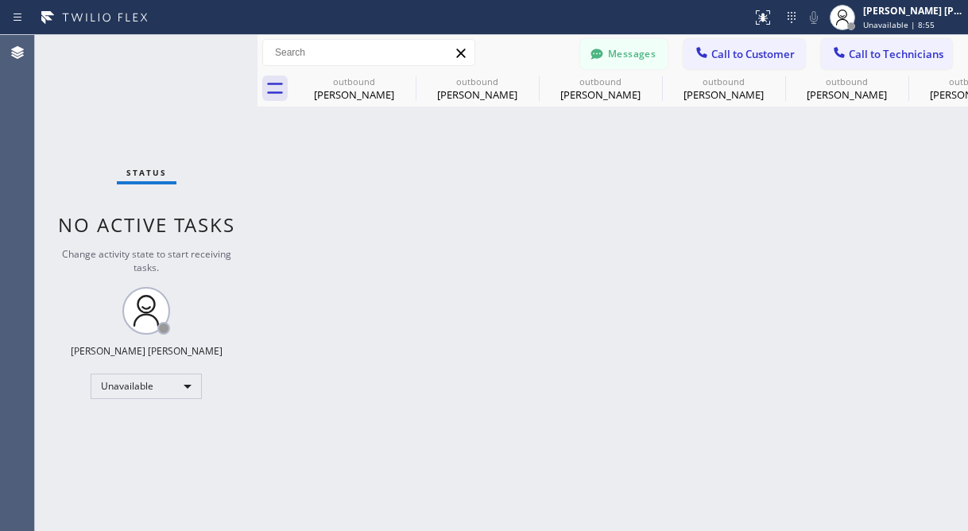
drag, startPoint x: 90, startPoint y: 449, endPoint x: 15, endPoint y: 234, distance: 228.0
click at [90, 449] on div "Status No active tasks Change activity state to start receiving tasks. [PERSON_…" at bounding box center [146, 283] width 223 height 496
